Goal: Task Accomplishment & Management: Manage account settings

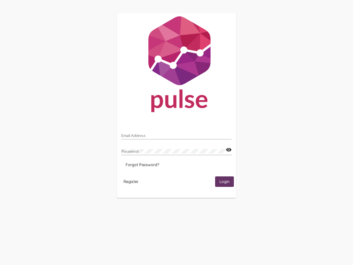
click at [177, 134] on input "Email Address" at bounding box center [176, 135] width 110 height 4
click at [229, 150] on mat-icon "visibility" at bounding box center [229, 150] width 6 height 7
click at [142, 165] on span "Forgot Password?" at bounding box center [142, 164] width 33 height 5
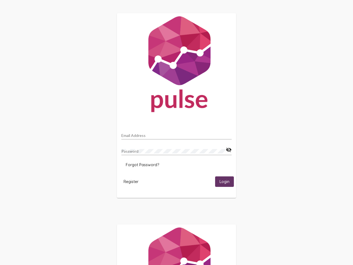
click at [131, 181] on html "Email Address Password visibility_off Forgot Password? Register Login" at bounding box center [176, 178] width 353 height 357
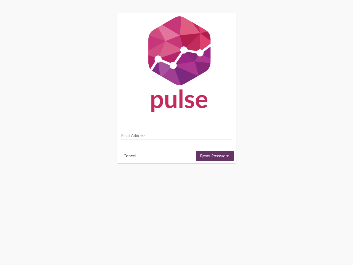
click at [225, 176] on html "Email Address Cancel Reset Password" at bounding box center [176, 88] width 353 height 176
